Goal: Find specific page/section: Find specific page/section

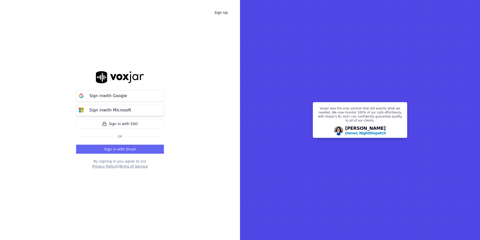
click at [129, 106] on button "Sign in with Microsoft" at bounding box center [120, 109] width 88 height 11
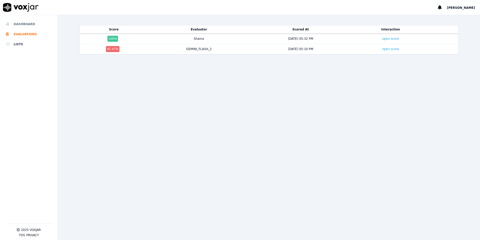
click at [8, 23] on icon at bounding box center [9, 24] width 6 height 4
